Goal: Transaction & Acquisition: Purchase product/service

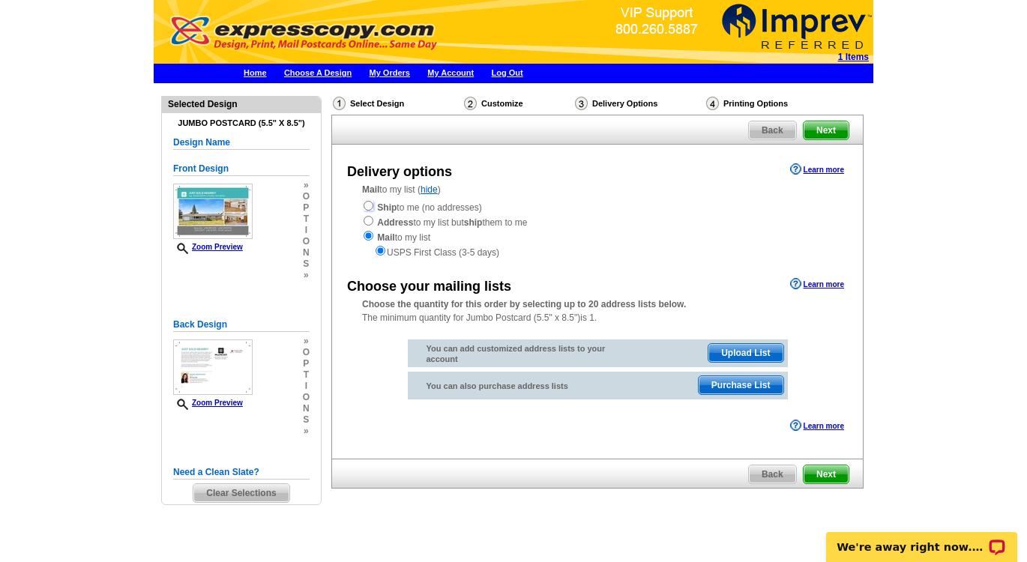
click at [369, 206] on input "radio" at bounding box center [369, 206] width 10 height 10
radio input "true"
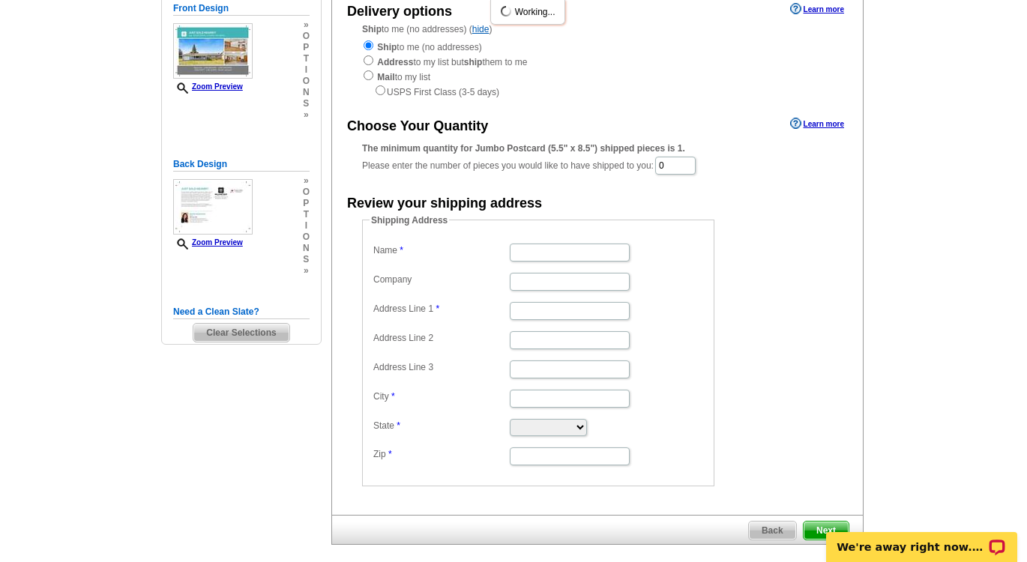
scroll to position [163, 0]
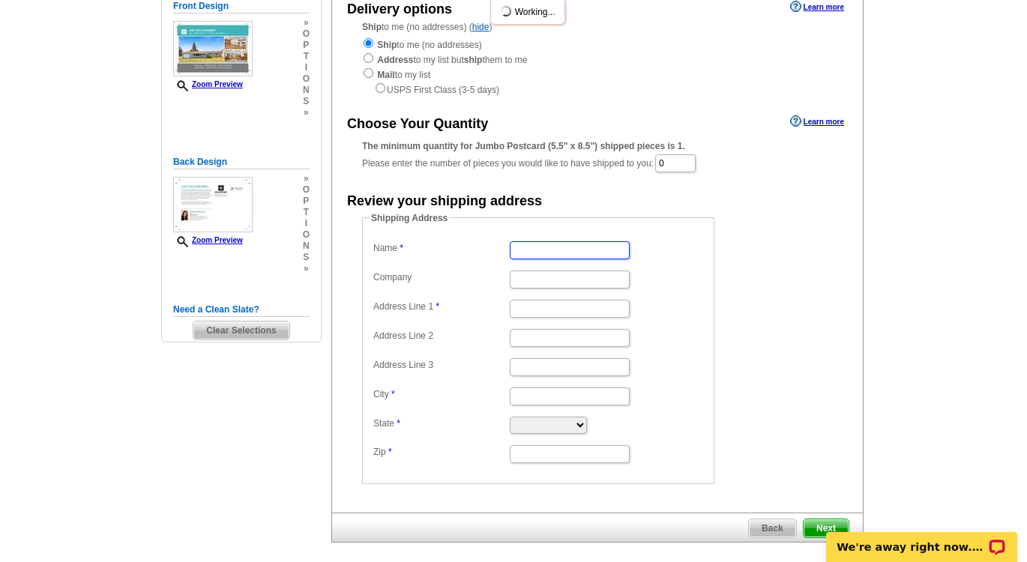
click at [531, 254] on input "Name" at bounding box center [570, 250] width 120 height 18
type input "[PERSON_NAME]"
type input "Bellwether Real Estate"
type input "11 BELLWETHER WAY STE 201"
type input "BELLINGHAM"
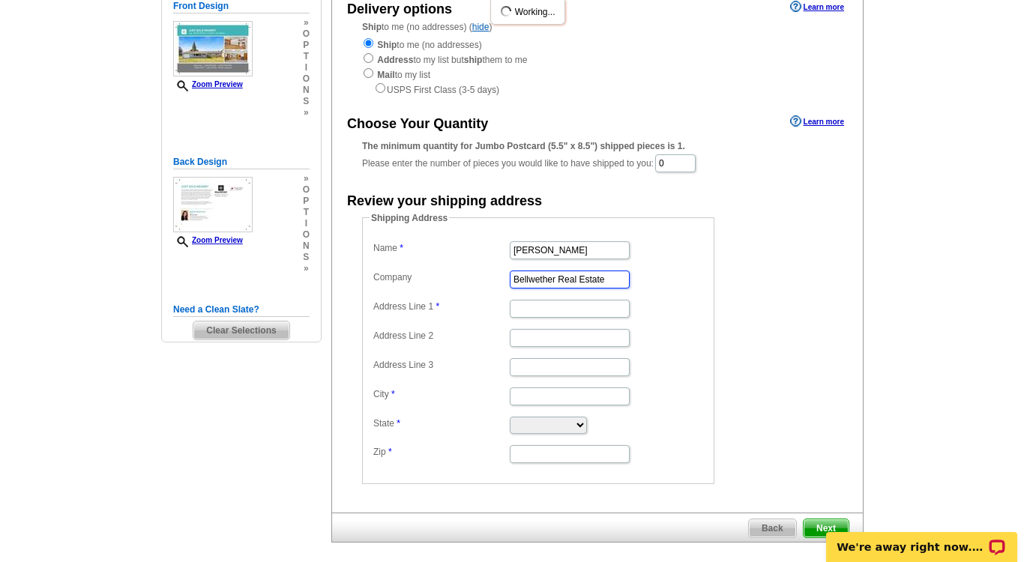
type input "BELLINGHAM"
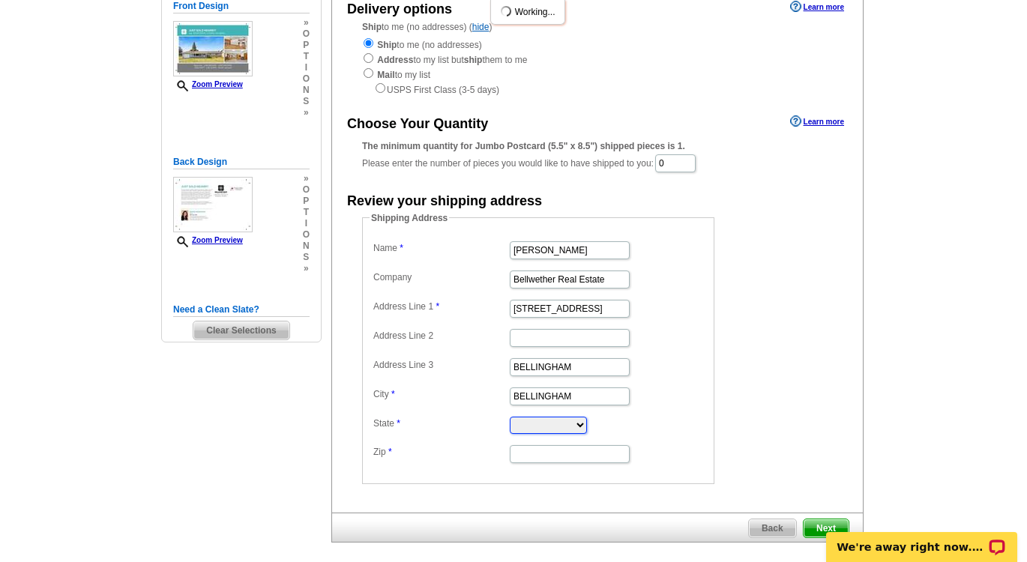
select select "WA"
type input "98225"
click at [595, 311] on input "11 BELLWETHER WAY STE 201" at bounding box center [570, 309] width 120 height 18
type input "1693 Pence Avenue"
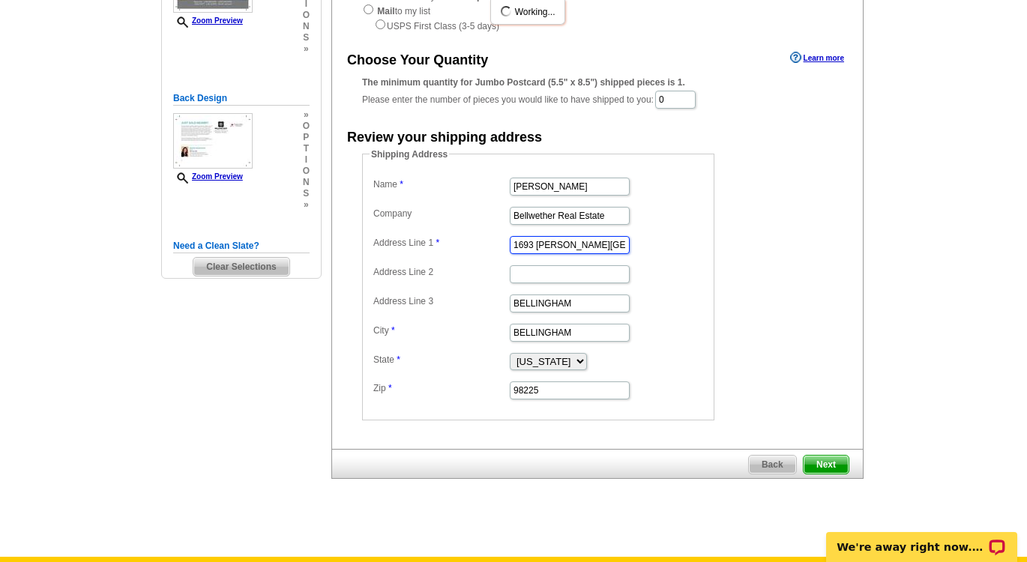
scroll to position [289, 0]
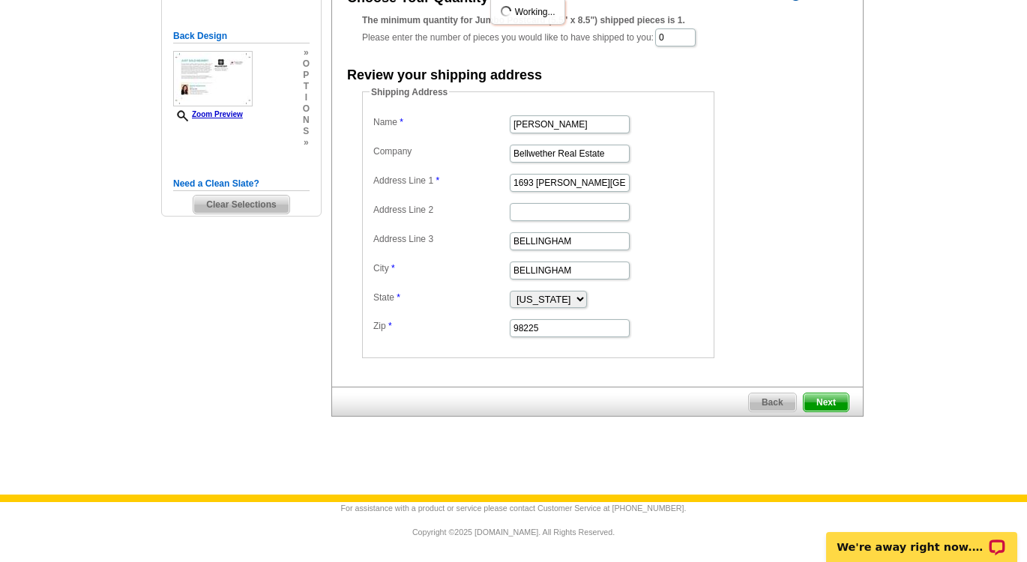
click at [824, 398] on span "Next" at bounding box center [825, 402] width 45 height 18
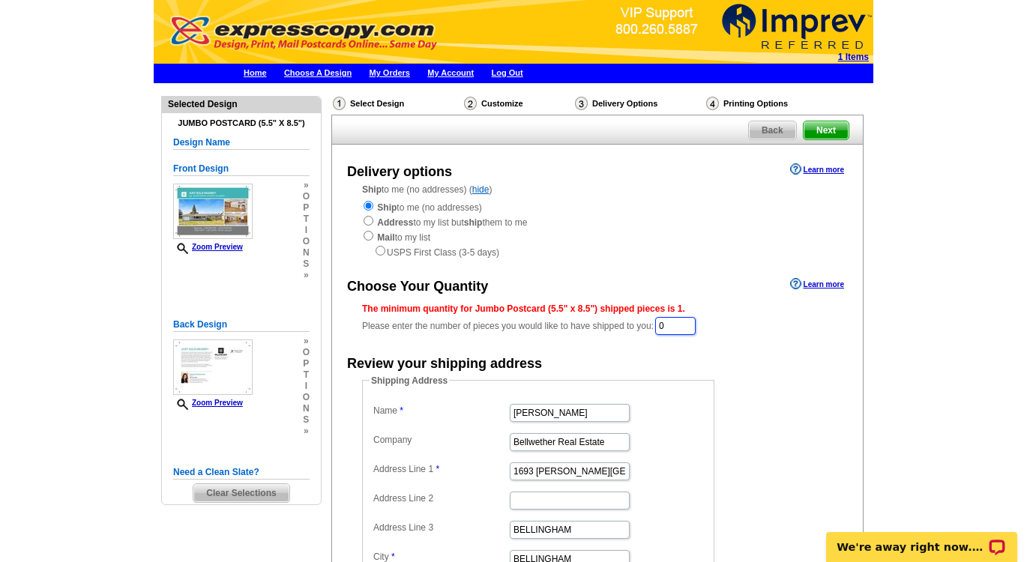
click at [690, 325] on input "0" at bounding box center [675, 326] width 40 height 18
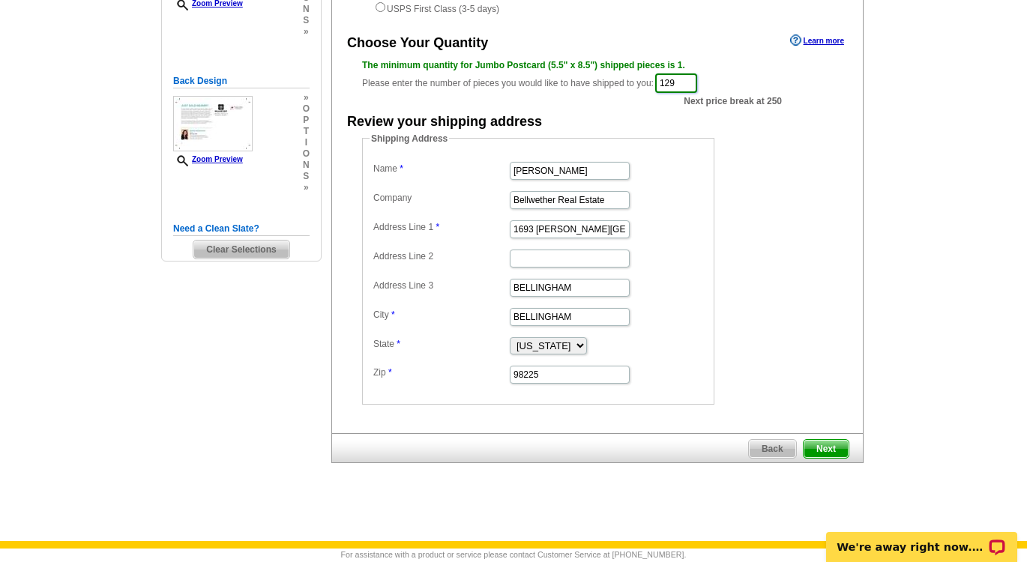
scroll to position [290, 0]
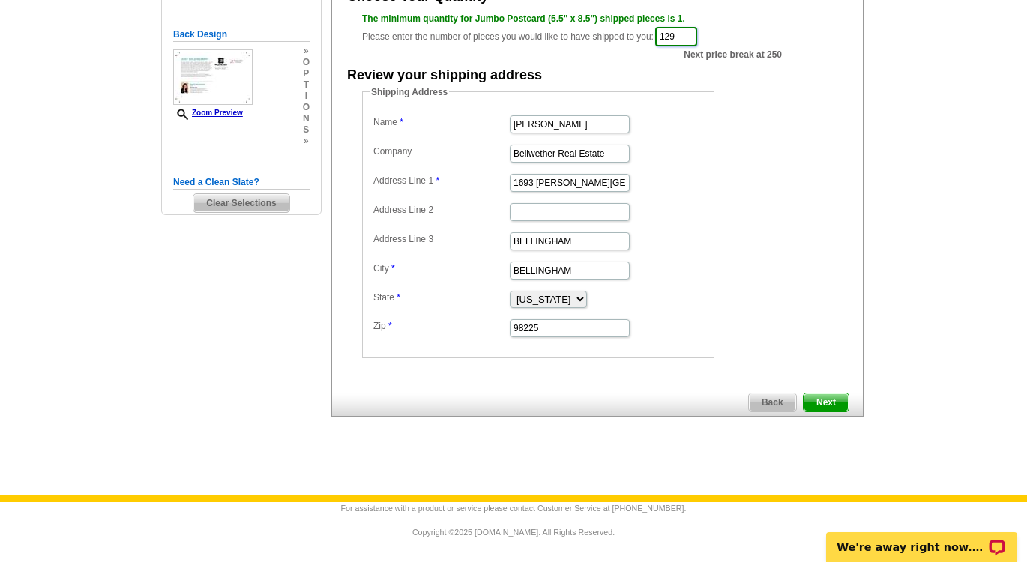
type input "129"
click at [827, 400] on span "Next" at bounding box center [825, 402] width 45 height 18
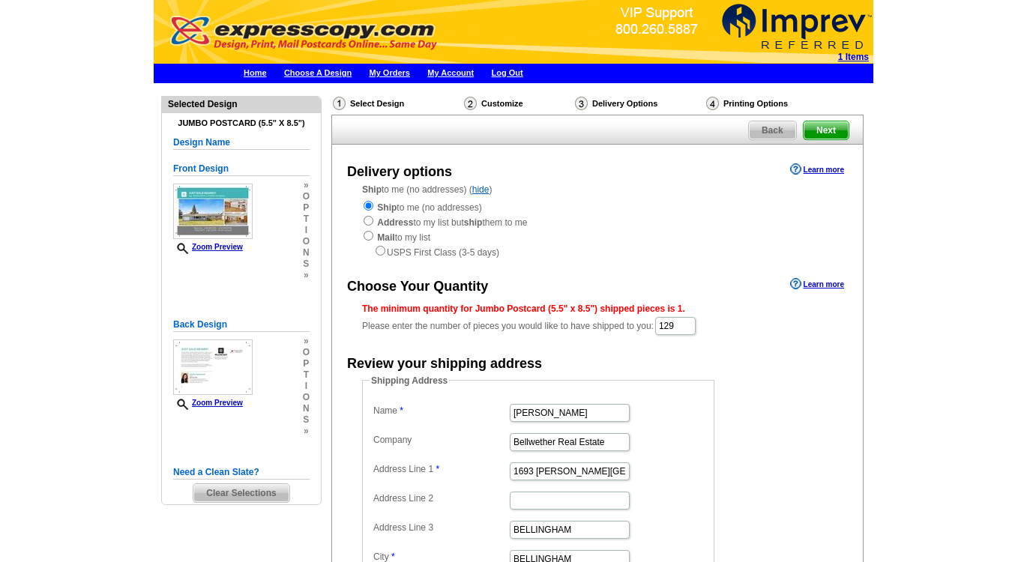
scroll to position [289, 0]
